Goal: Transaction & Acquisition: Obtain resource

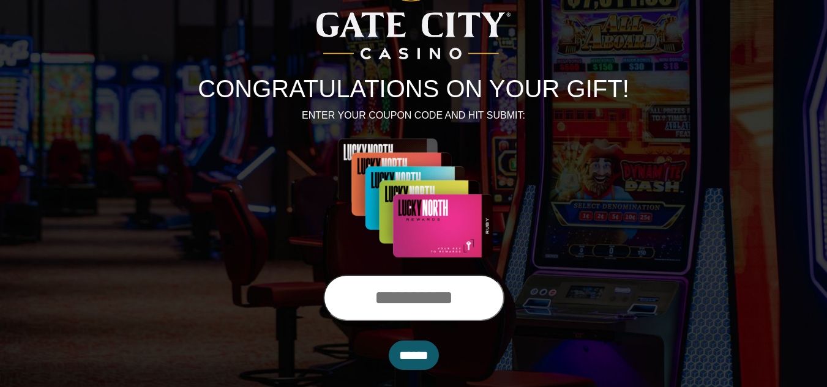
scroll to position [91, 0]
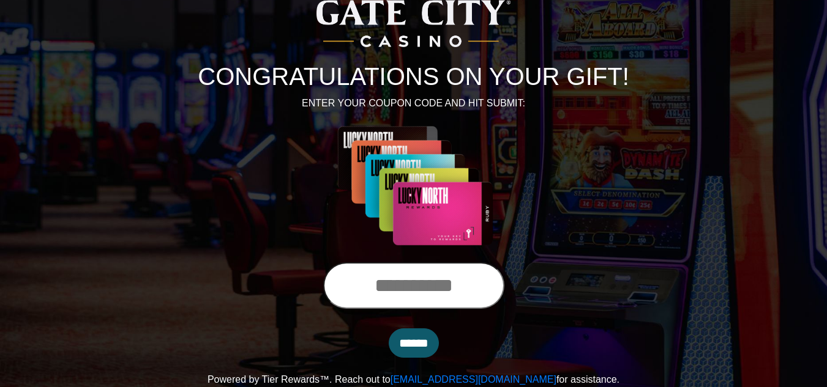
click at [374, 285] on input "text" at bounding box center [413, 285] width 181 height 46
click at [374, 285] on input "*********" at bounding box center [413, 285] width 181 height 46
click at [473, 286] on input "*********" at bounding box center [413, 285] width 181 height 46
type input "**********"
click at [412, 344] on input "******" at bounding box center [414, 343] width 50 height 29
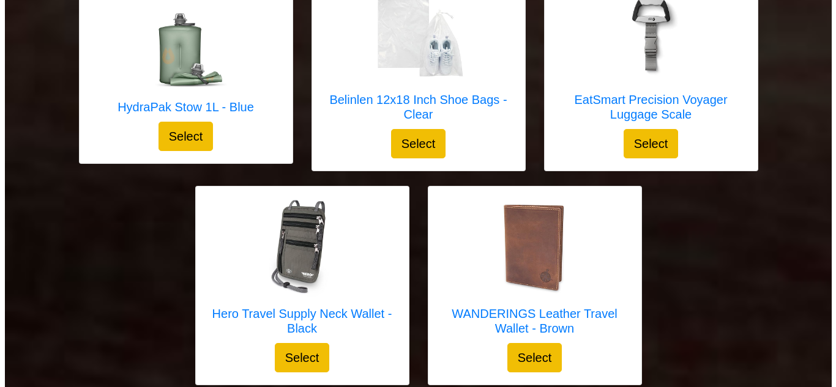
scroll to position [3606, 0]
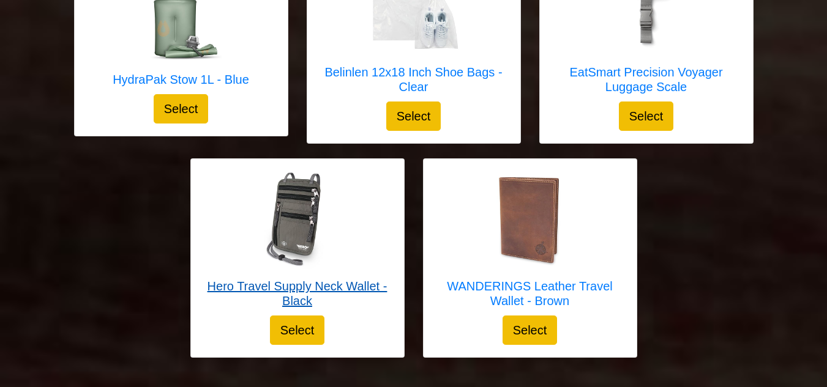
click at [296, 279] on h5 "Hero Travel Supply Neck Wallet - Black" at bounding box center [297, 293] width 188 height 29
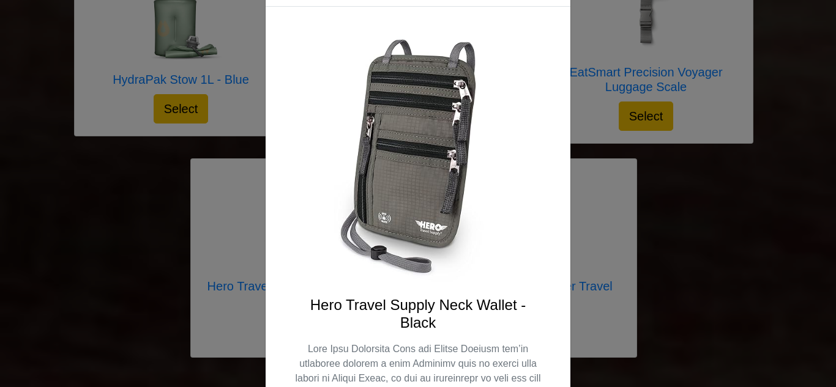
scroll to position [0, 0]
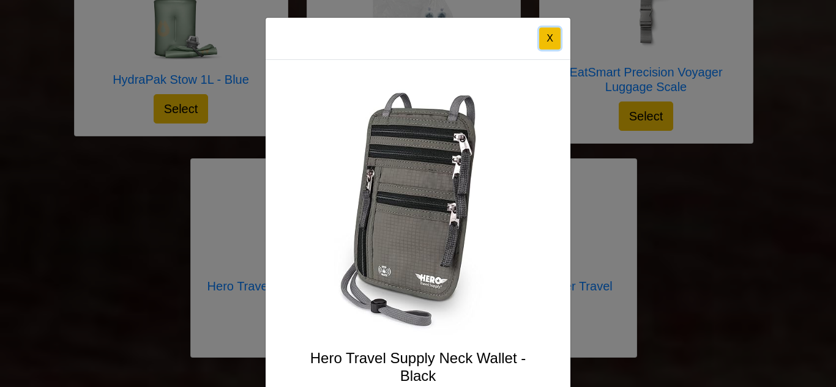
click at [545, 39] on button "X" at bounding box center [549, 39] width 21 height 22
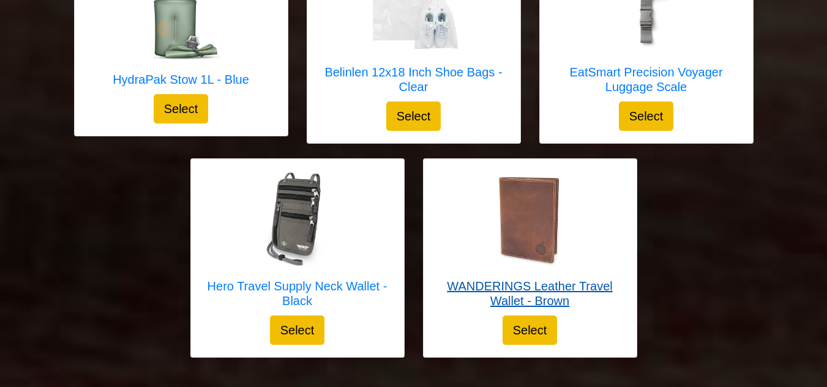
click at [503, 279] on h5 "WANDERINGS Leather Travel Wallet - Brown" at bounding box center [530, 293] width 188 height 29
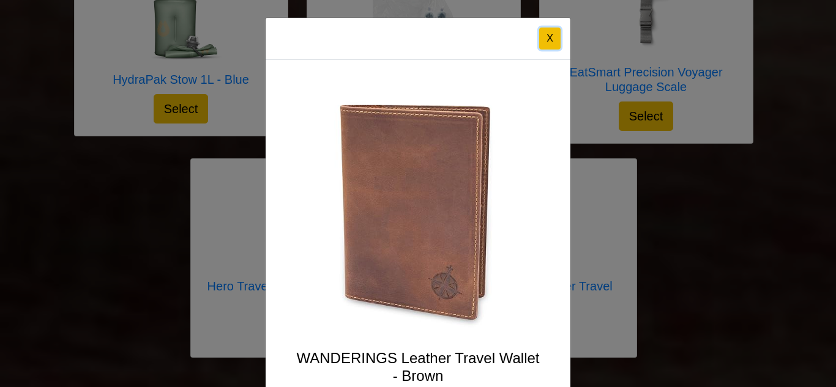
click at [548, 29] on button "X" at bounding box center [549, 39] width 21 height 22
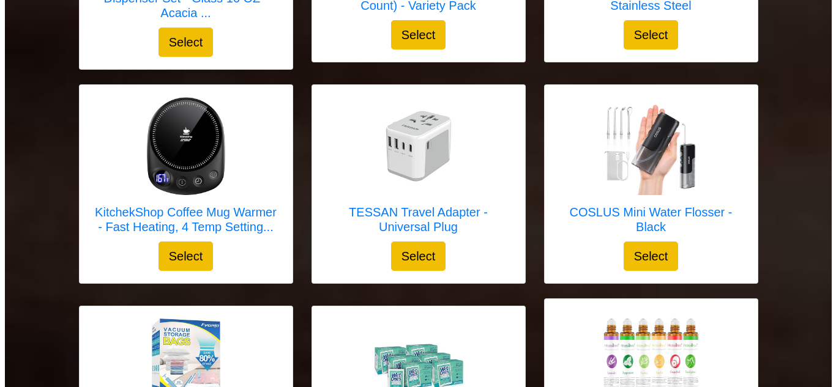
scroll to position [2994, 0]
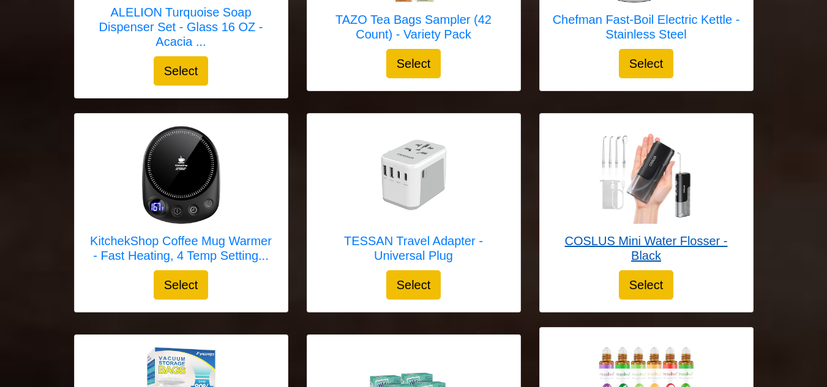
click at [634, 234] on h5 "COSLUS Mini Water Flosser - Black" at bounding box center [646, 248] width 188 height 29
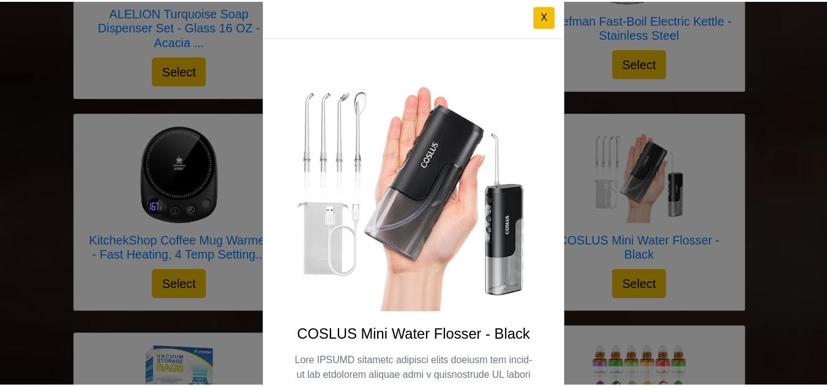
scroll to position [0, 0]
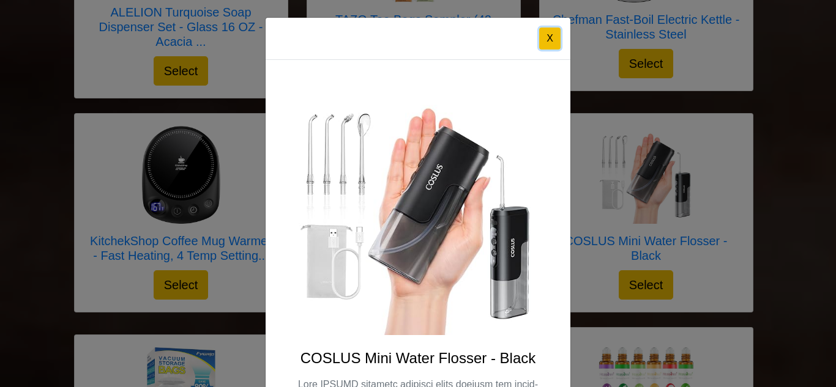
click at [543, 36] on button "X" at bounding box center [549, 39] width 21 height 22
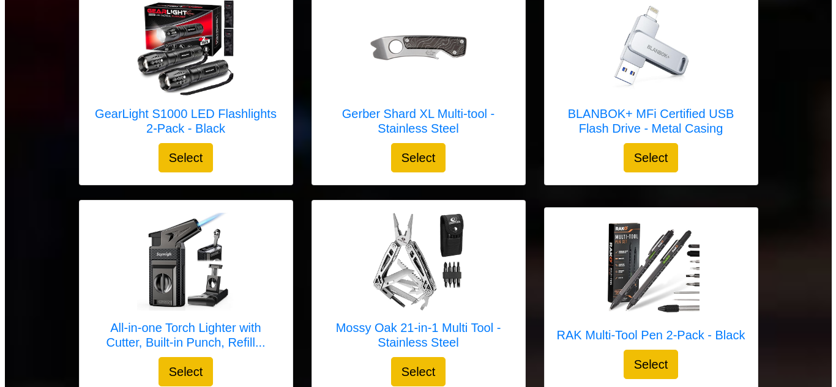
scroll to position [2137, 0]
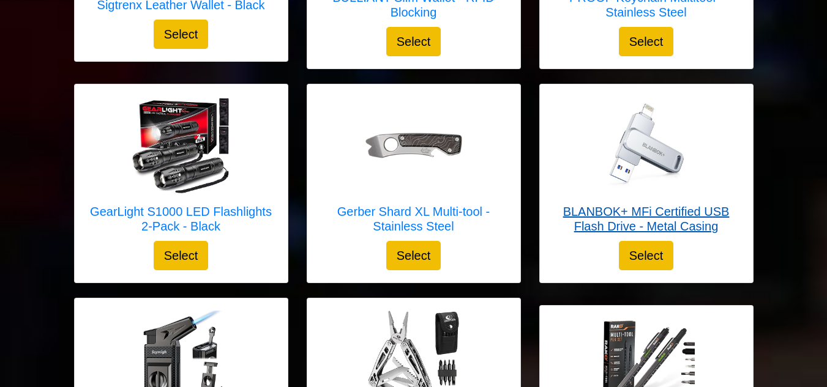
click at [632, 214] on h5 "BLANBOK+ MFi Certified USB Flash Drive - Metal Casing" at bounding box center [646, 218] width 188 height 29
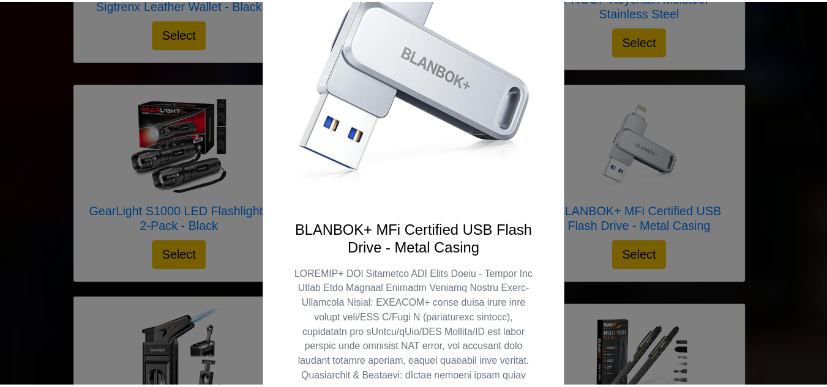
scroll to position [0, 0]
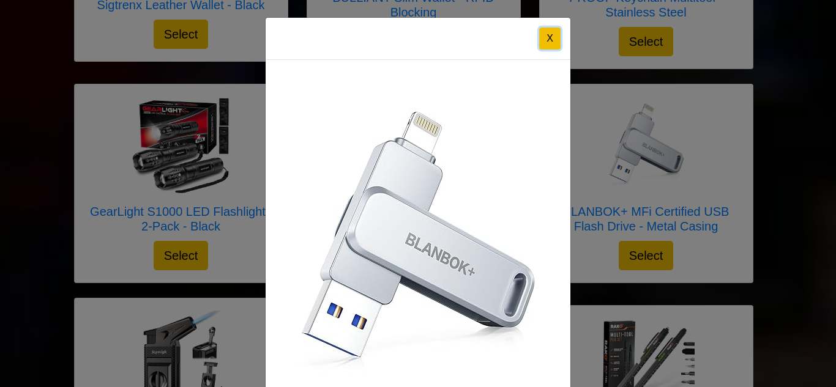
click at [539, 29] on button "X" at bounding box center [549, 39] width 21 height 22
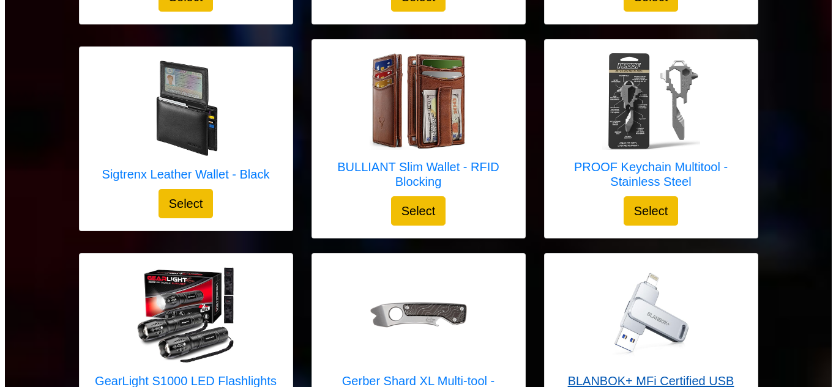
scroll to position [1954, 0]
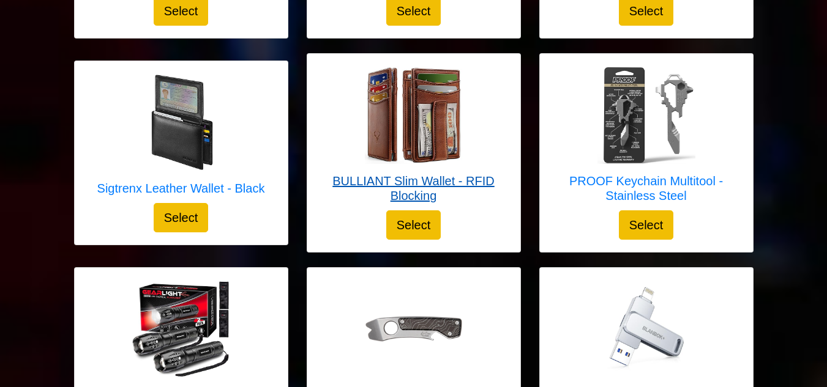
click at [404, 174] on h5 "BULLIANT Slim Wallet - RFID Blocking" at bounding box center [413, 188] width 188 height 29
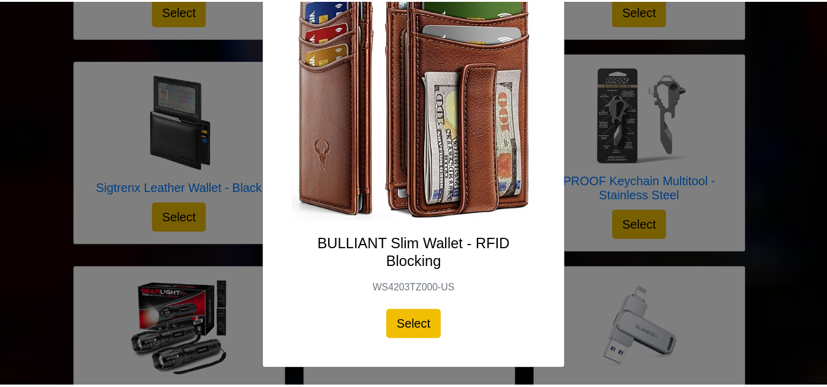
scroll to position [0, 0]
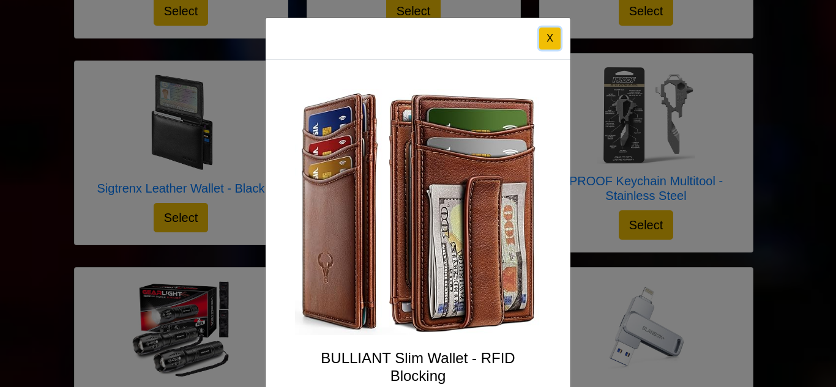
click at [542, 34] on button "X" at bounding box center [549, 39] width 21 height 22
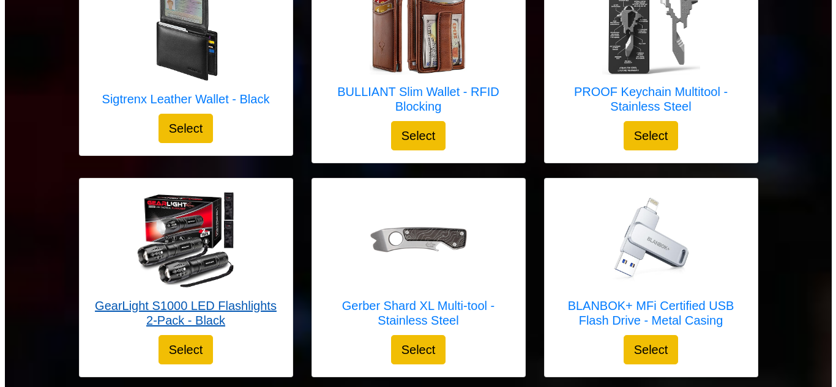
scroll to position [2015, 0]
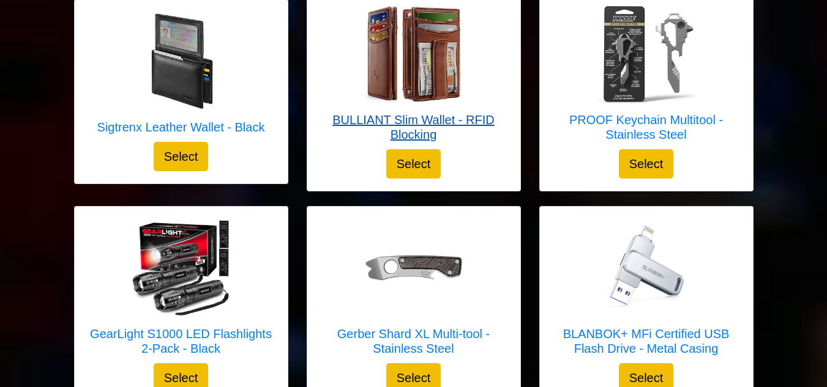
click at [414, 120] on h5 "BULLIANT Slim Wallet - RFID Blocking" at bounding box center [413, 127] width 188 height 29
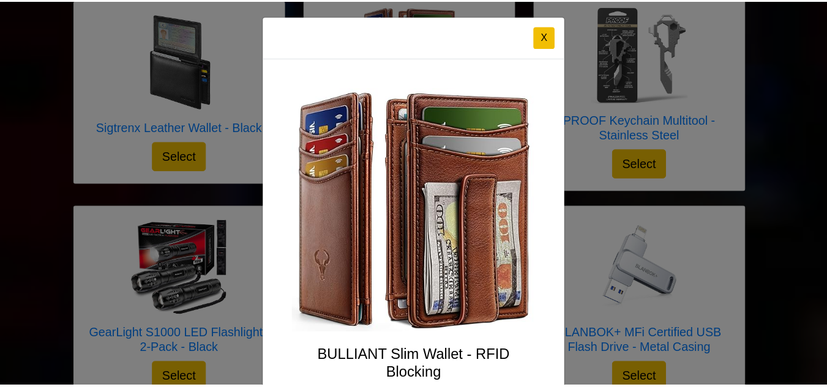
scroll to position [0, 0]
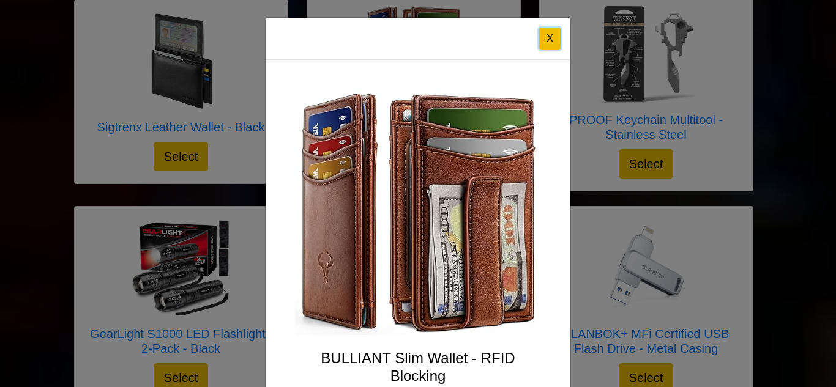
click at [548, 40] on button "X" at bounding box center [549, 39] width 21 height 22
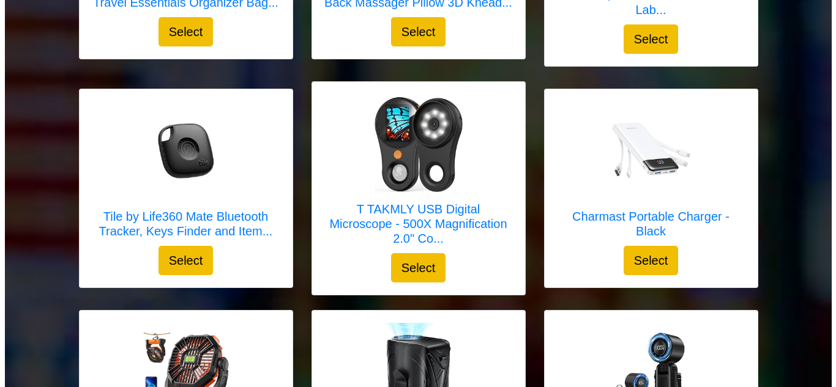
scroll to position [1464, 0]
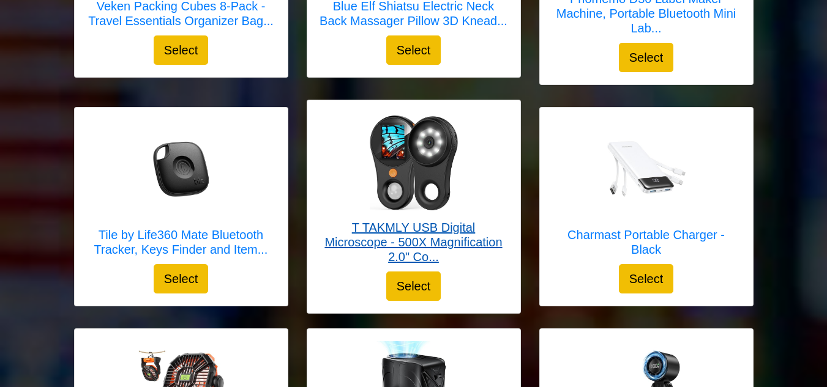
click at [415, 239] on h5 "T TAKMLY USB Digital Microscope - 500X Magnification 2.0" Co..." at bounding box center [413, 242] width 188 height 44
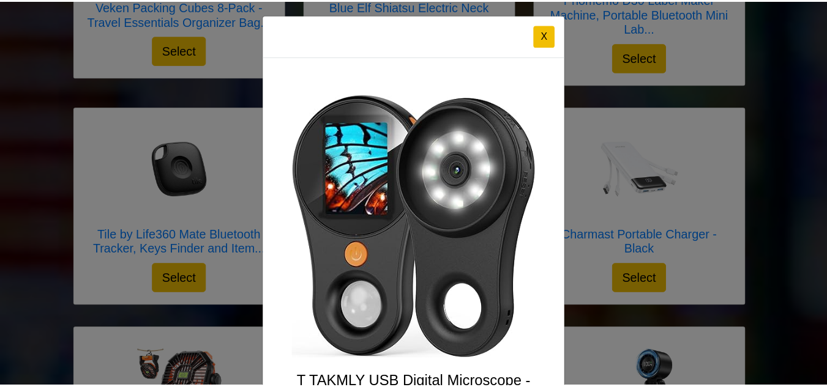
scroll to position [0, 0]
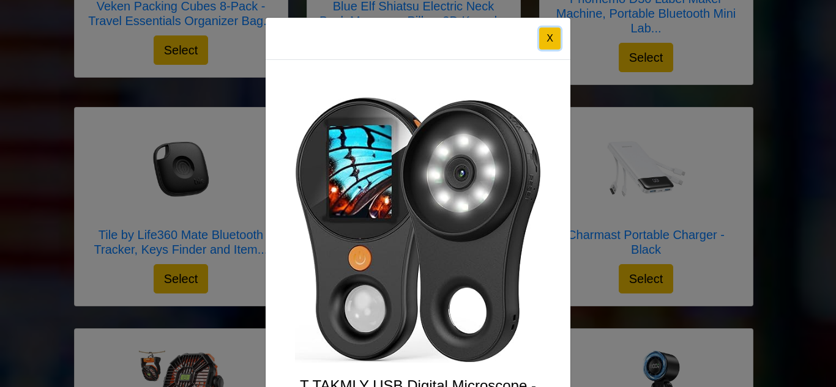
click at [548, 37] on button "X" at bounding box center [549, 39] width 21 height 22
